Goal: Information Seeking & Learning: Learn about a topic

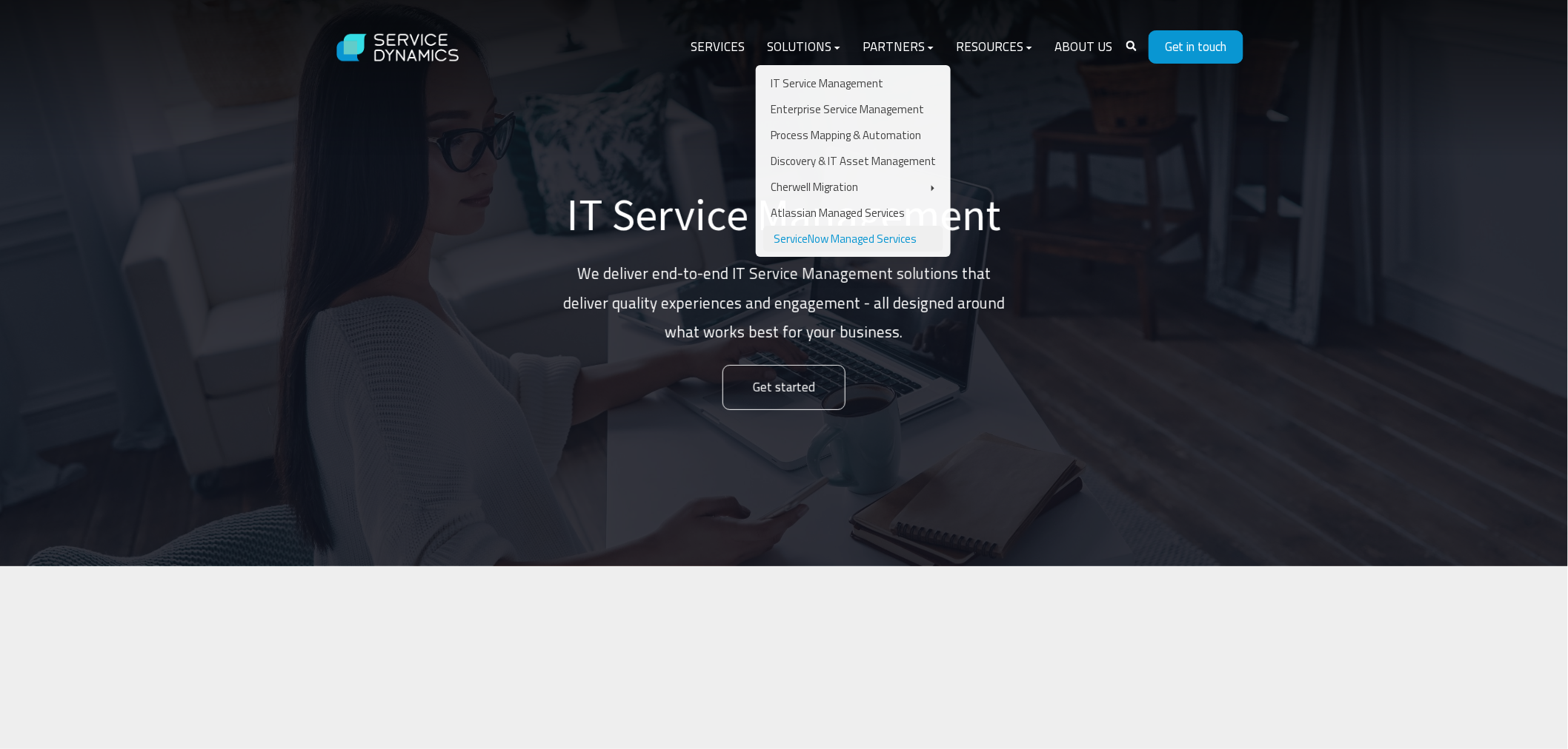
click at [829, 227] on link "ServiceNow Managed Services" at bounding box center [853, 239] width 180 height 26
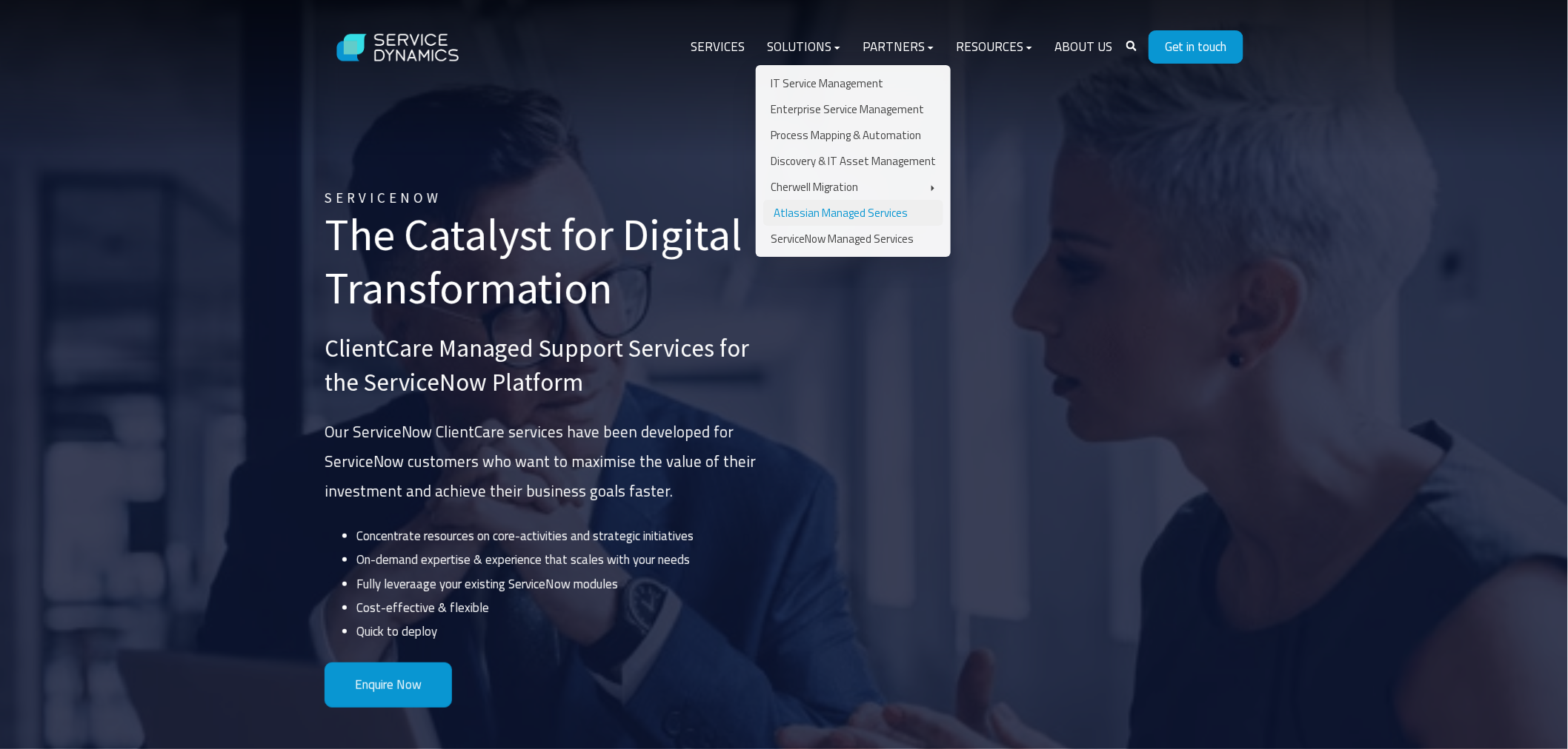
click at [819, 210] on link "Atlassian Managed Services" at bounding box center [853, 212] width 180 height 26
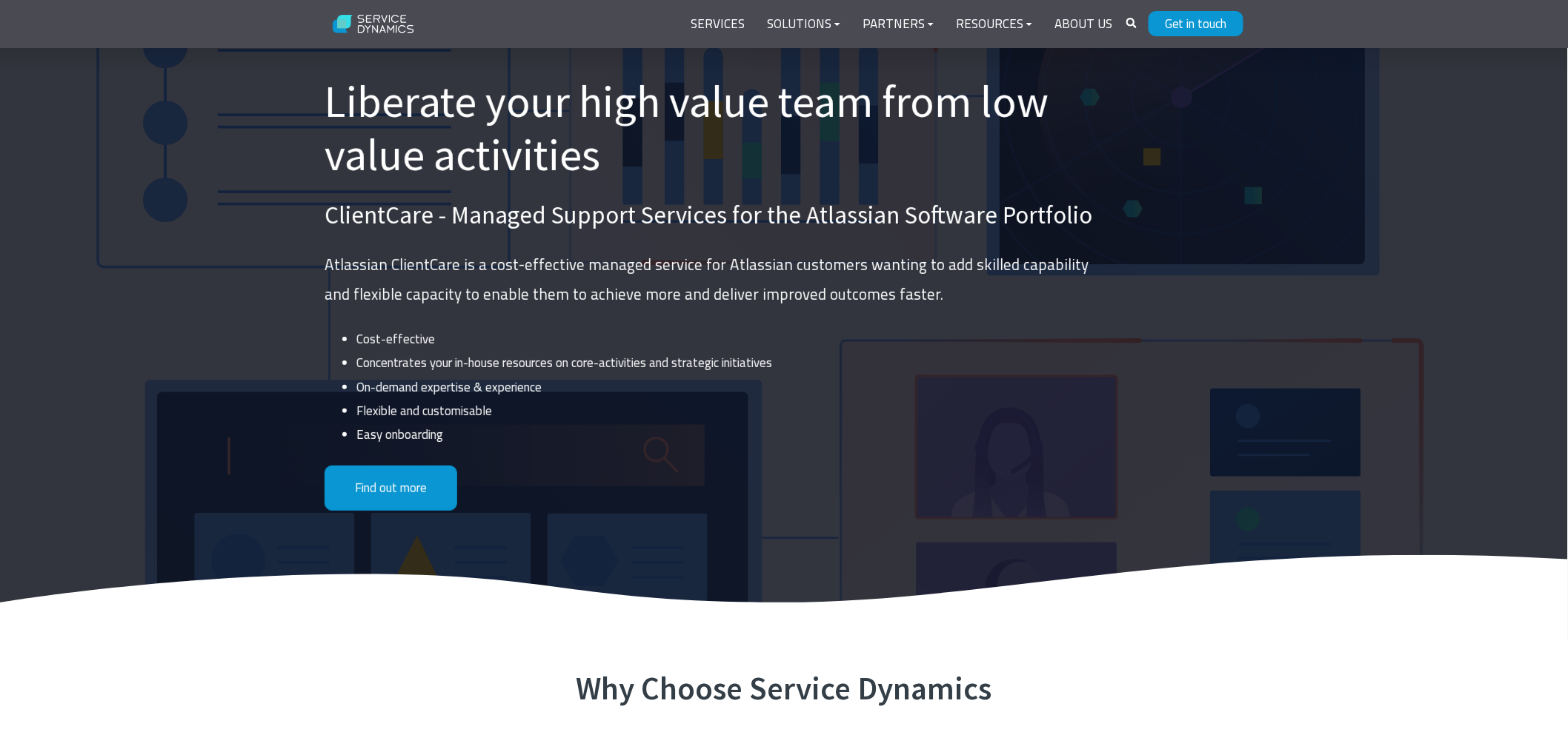
drag, startPoint x: 605, startPoint y: 175, endPoint x: 693, endPoint y: 115, distance: 106.5
click at [660, 106] on h1 "Liberate your high value team from low value activities" at bounding box center [712, 128] width 776 height 106
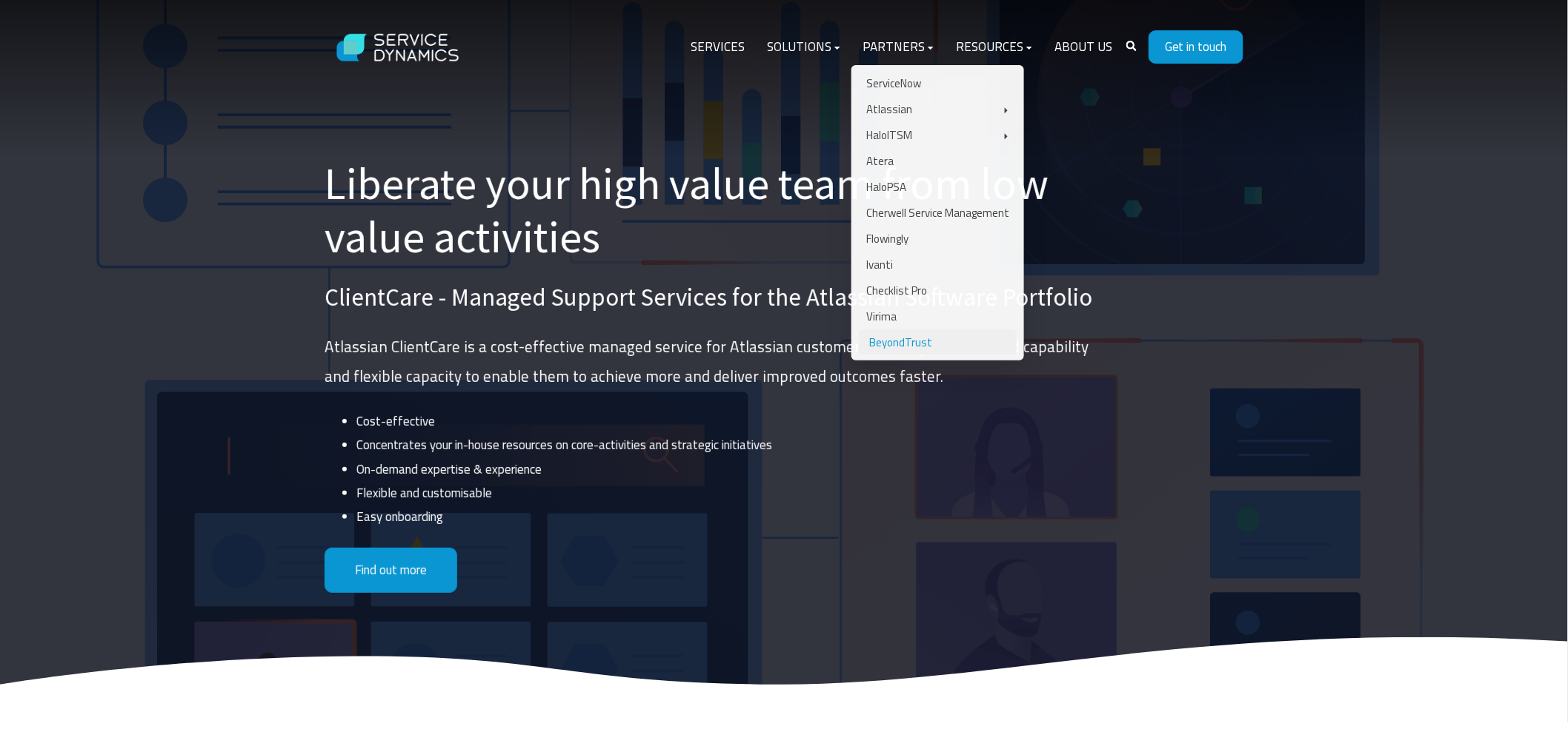
click at [936, 339] on link "BeyondTrust" at bounding box center [937, 342] width 158 height 26
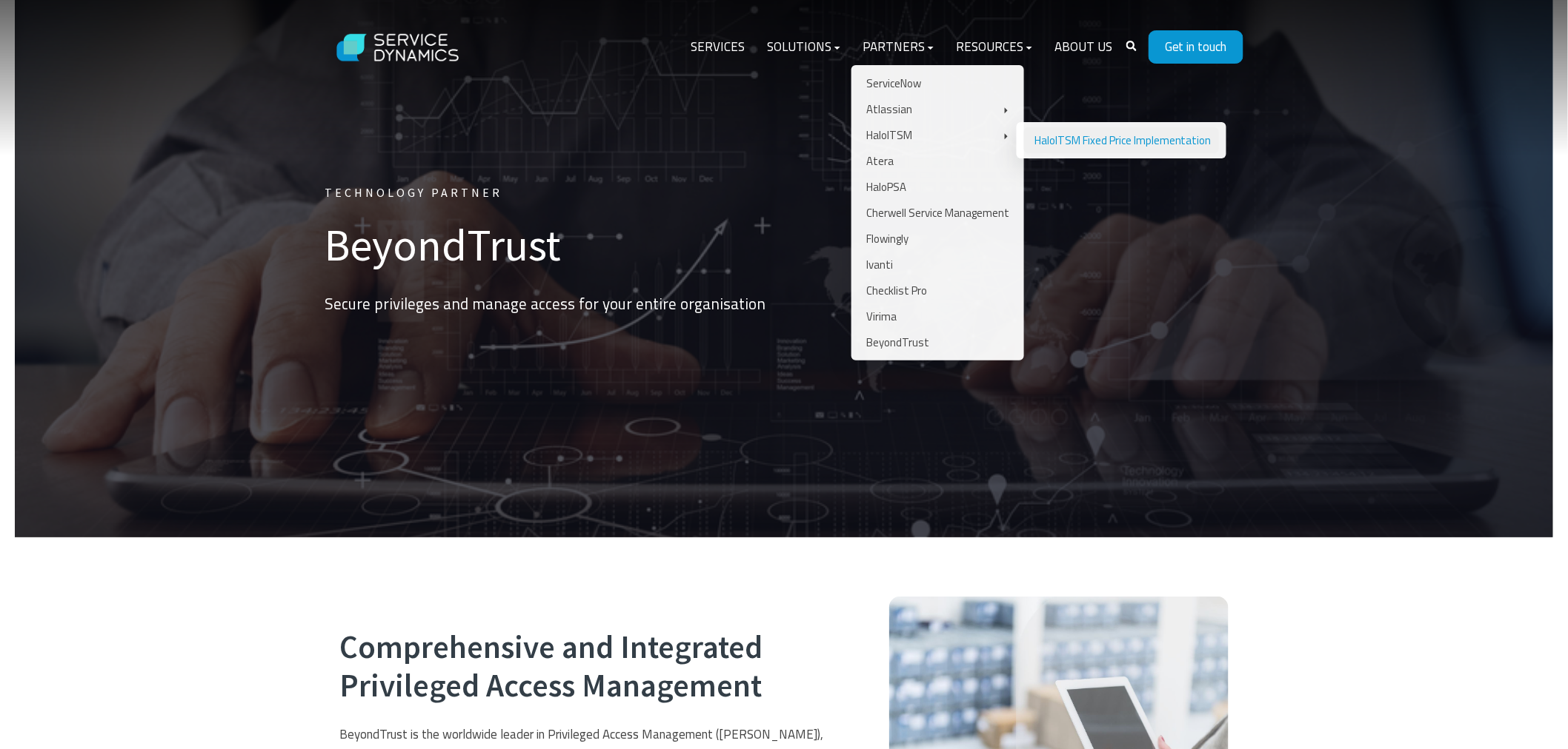
click at [1060, 135] on link "HaloITSM Fixed Price Implementation" at bounding box center [1121, 140] width 195 height 26
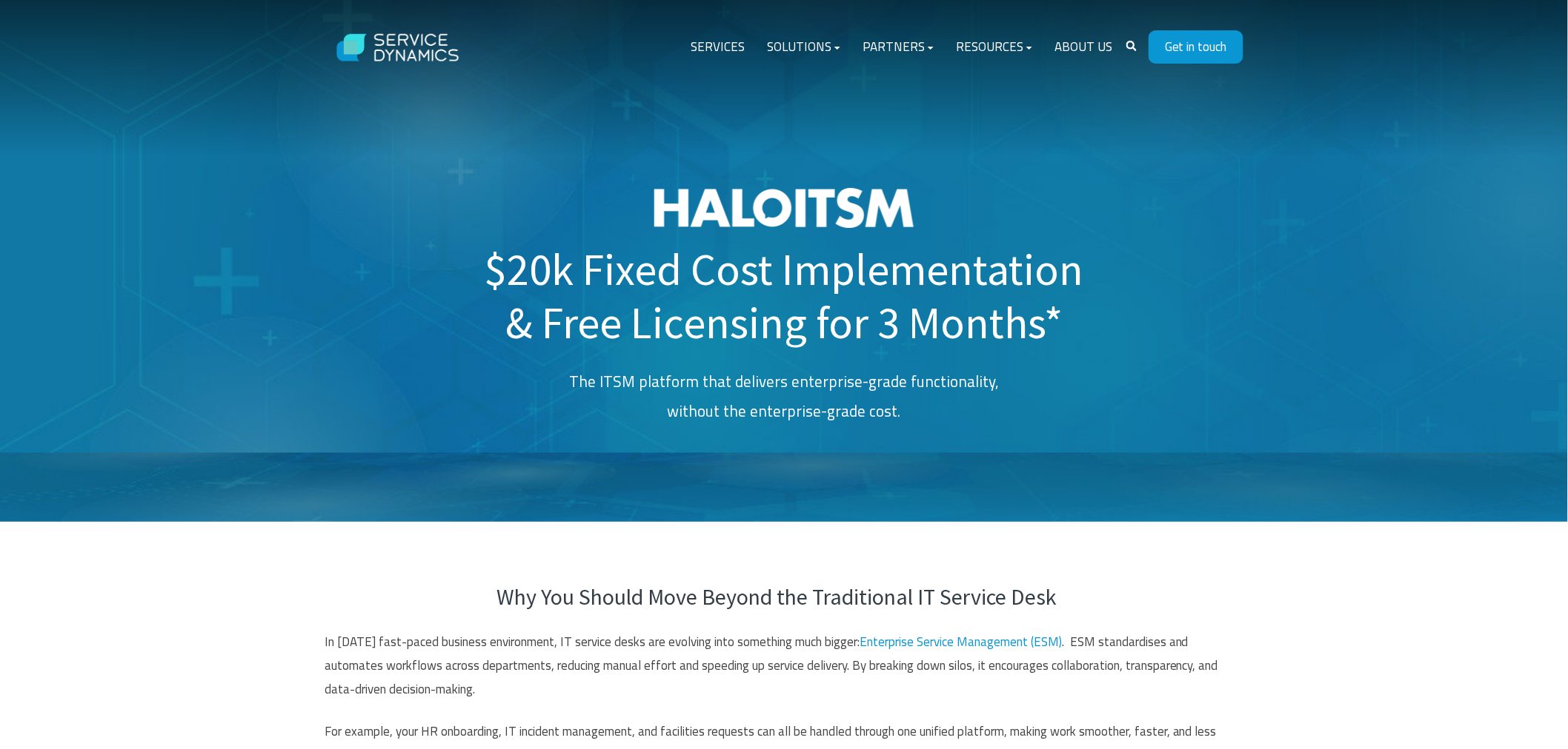
click at [685, 305] on h1 "$20k Fixed Cost Implementation & Free Licensing for 3 Months*" at bounding box center [784, 269] width 600 height 161
click at [576, 304] on h1 "$20k Fixed Cost Implementation & Free Licensing for 3 Months*" at bounding box center [784, 269] width 600 height 161
click at [631, 273] on h1 "$20k Fixed Cost Implementation & Free Licensing for 3 Months*" at bounding box center [784, 269] width 600 height 161
